Goal: Task Accomplishment & Management: Manage account settings

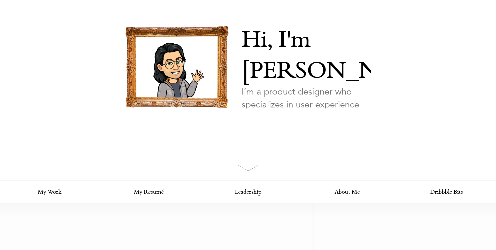
scroll to position [48, 0]
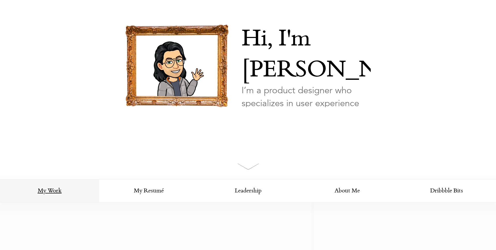
click at [66, 192] on link "My Work" at bounding box center [49, 190] width 99 height 23
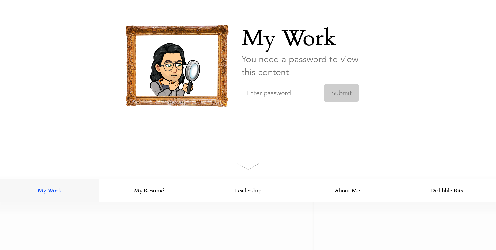
click at [267, 92] on input "text" at bounding box center [279, 93] width 77 height 18
type input "seamdesign"
click at [324, 84] on input "Submit" at bounding box center [341, 93] width 35 height 18
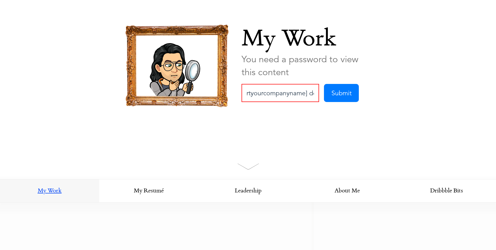
scroll to position [0, 28]
click at [295, 92] on input "[insertyourcompanyname] design" at bounding box center [279, 93] width 77 height 18
type input "[insertyourcompanyname]design"
click at [352, 94] on input "Submit" at bounding box center [341, 93] width 35 height 18
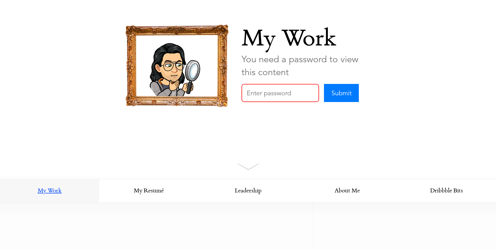
scroll to position [0, 0]
click at [287, 92] on input "text" at bounding box center [279, 93] width 77 height 18
type input "[InsertYourCompanyNameDesign]Design"
click at [333, 96] on input "Submit" at bounding box center [341, 93] width 35 height 18
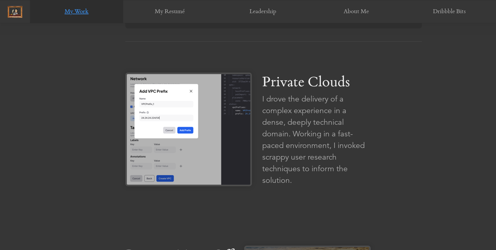
scroll to position [1, 0]
